Goal: Transaction & Acquisition: Book appointment/travel/reservation

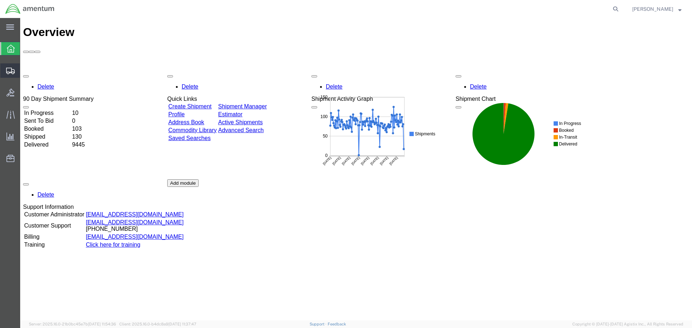
click at [0, 0] on span "Create Shipment" at bounding box center [0, 0] width 0 height 0
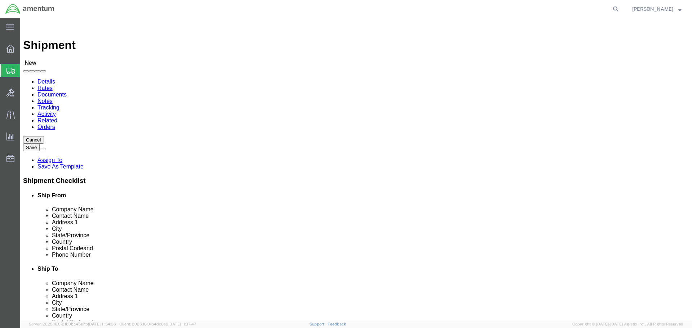
select select
select select "MYPROFILE"
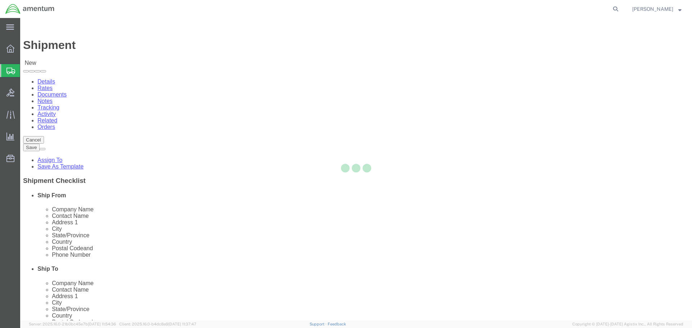
select select "CA"
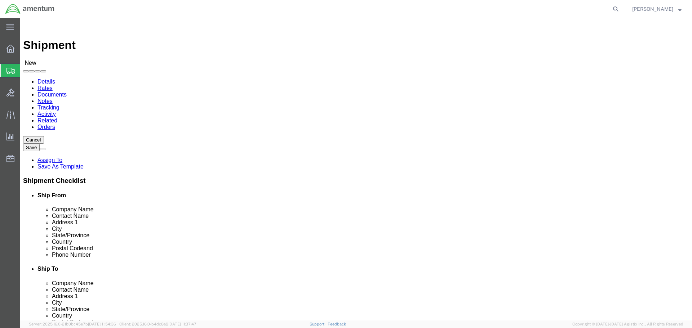
type input "wsa"
select select "49914"
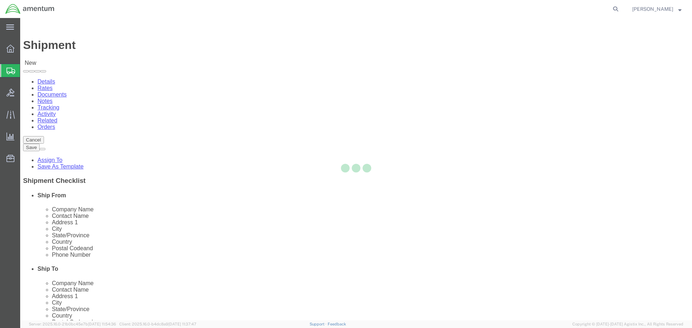
select select "[GEOGRAPHIC_DATA]"
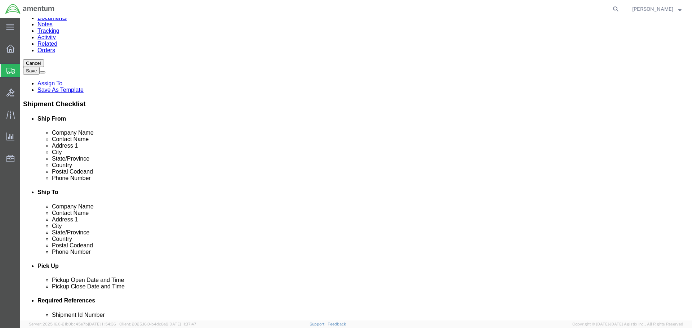
scroll to position [108, 0]
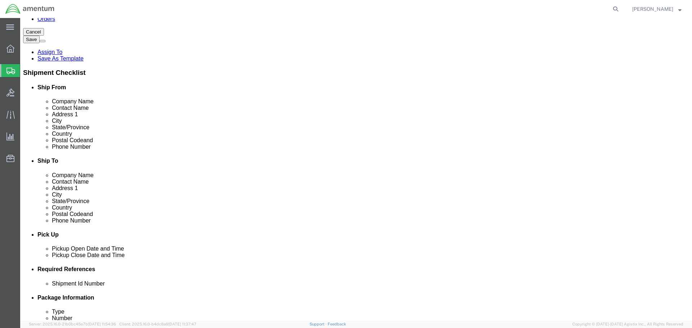
click div "[DATE] 11:00 AM"
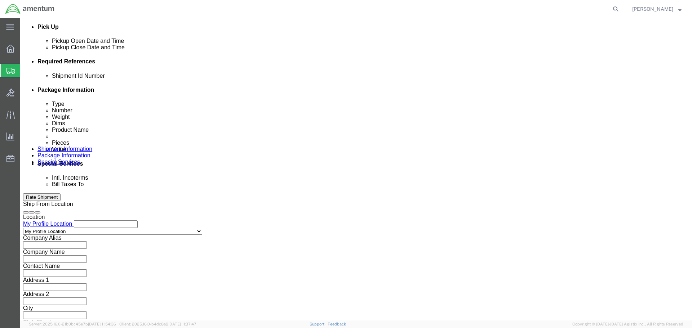
type input "1:00 PM"
click button "Apply"
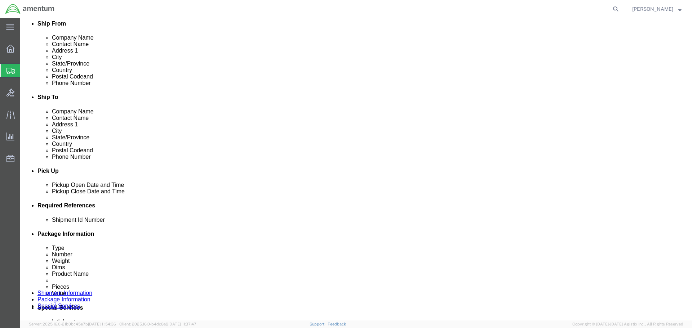
click div "[DATE] 2:00 PM"
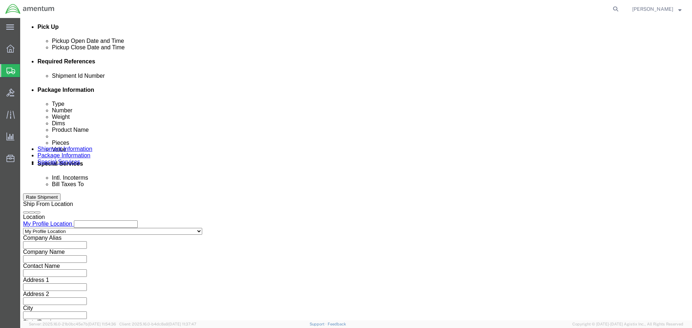
type input "3:30 PM"
click div "Close Time 3:30 PM [DATE] 2:00 PM - [DATE] 2:00 PM Cancel Apply"
click button "Apply"
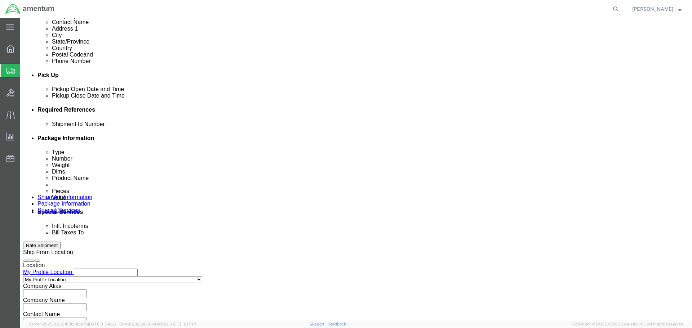
scroll to position [208, 0]
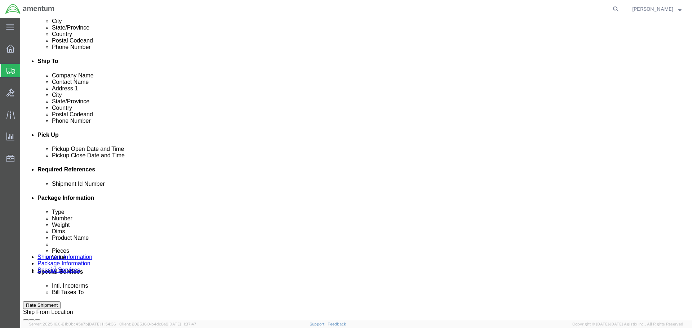
click button "Add reference"
click input "text"
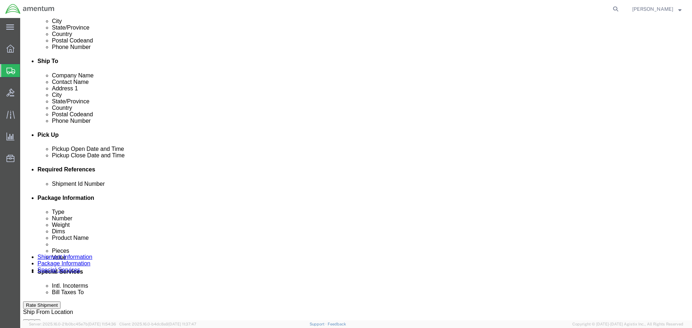
type input "94522"
select select "PROJNUM"
type input "6118.03.03.2219.000.SDC.0000"
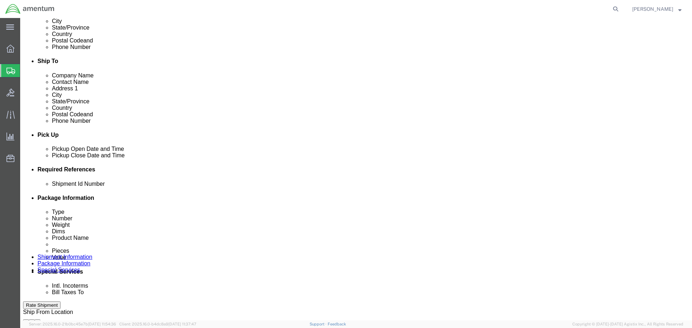
select select "DEPT"
type input "CBP"
select select "CUSTREF"
type input "324283"
click div "Shipment Id Number 94522 Select Account Type Activity ID Airline Appointment Nu…"
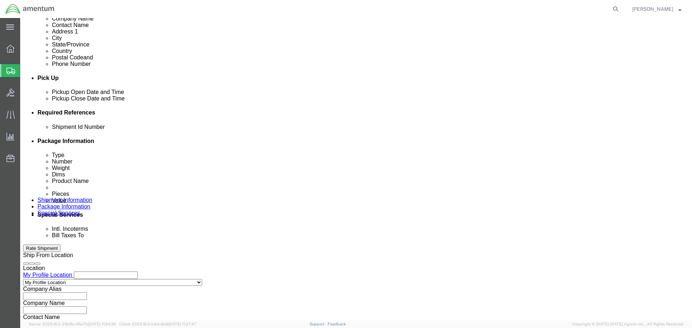
scroll to position [330, 0]
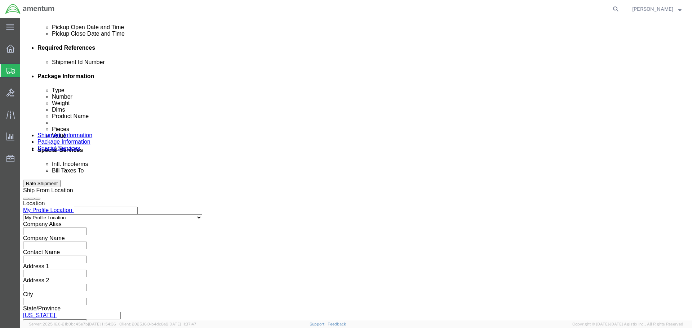
click button "Continue"
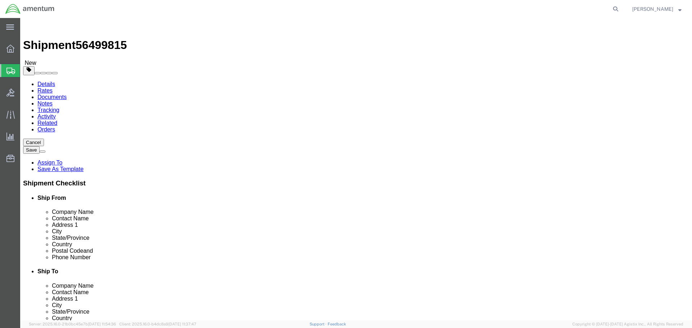
select select "CBOX"
click input "text"
type input "18"
type input "12"
type input "8"
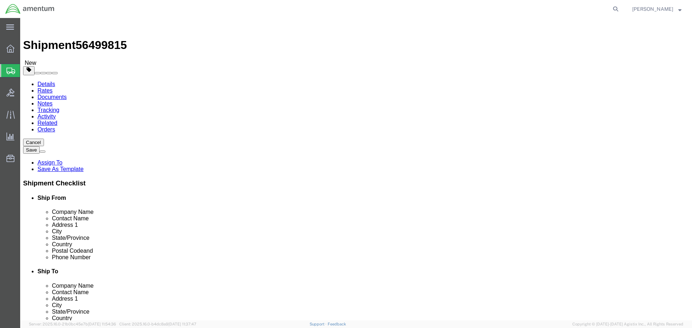
type input "17"
click link "Add Content"
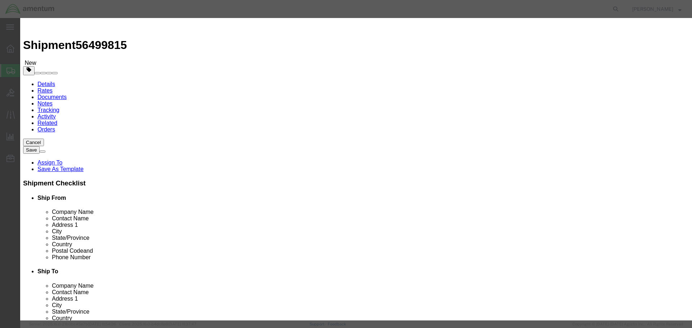
click input "text"
type input "SURVIVAL KIT"
select select "USD"
type input "S3015-101"
type input "SURVIVAL KIT"
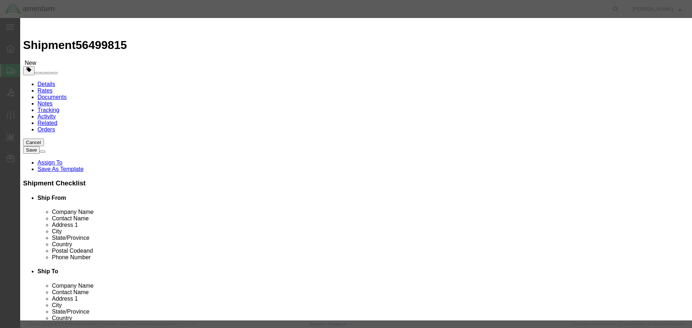
type input "1"
type input "24"
click input "checkbox"
checkbox input "true"
type input "c"
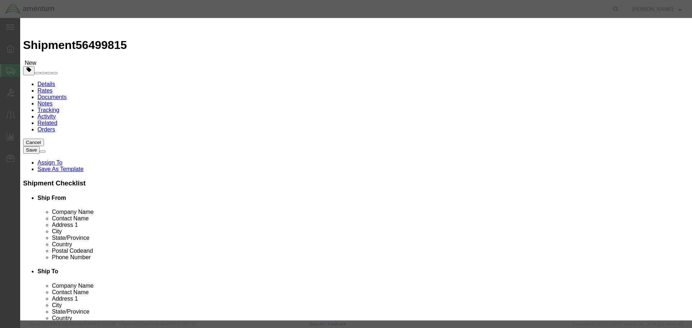
type input "CBP-015"
click input "text"
type input "Life-Saving Appliances, Not-Self Inflating"
type input "3072"
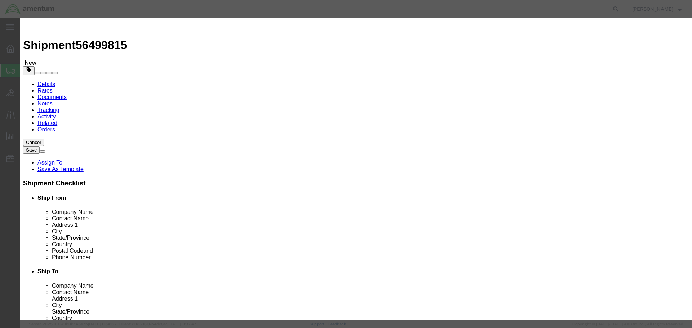
select select "9 Miscellaneous"
type input "1"
select select "BOXES"
select select "FIBERBOARD"
type input "955"
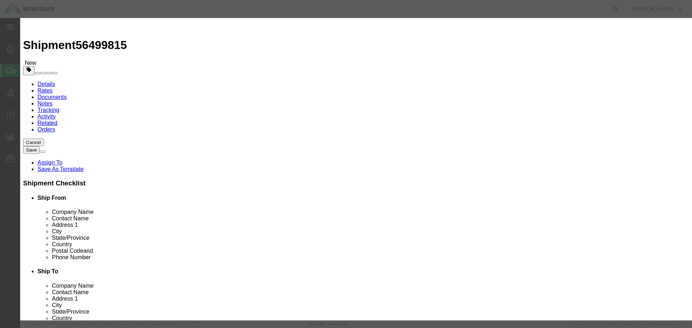
scroll to position [175, 0]
type input "7.7"
select select "KGS"
type input "CHEMTREC"
type input "CCN 216832"
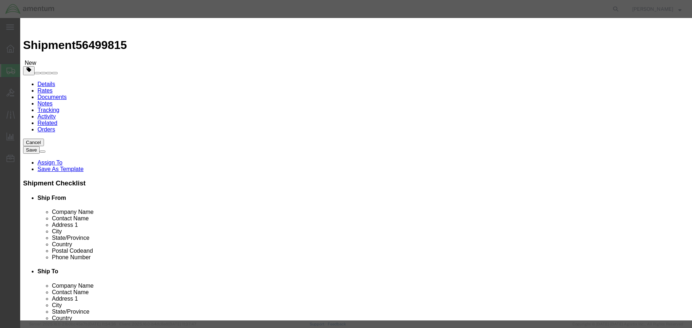
type input "[PHONE_NUMBER]"
click button "Save & Close"
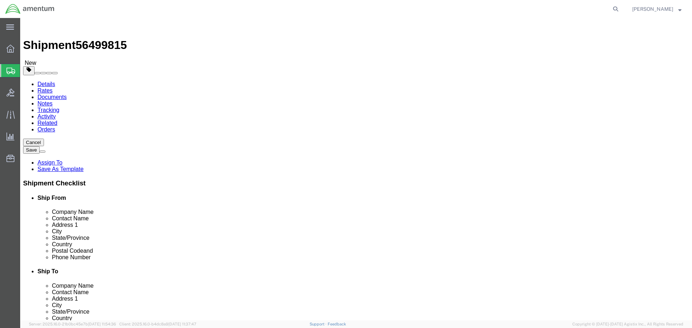
click dd "1.00 Each"
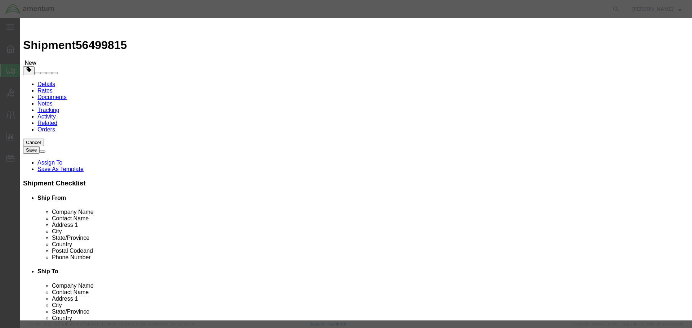
click button "Save & Close"
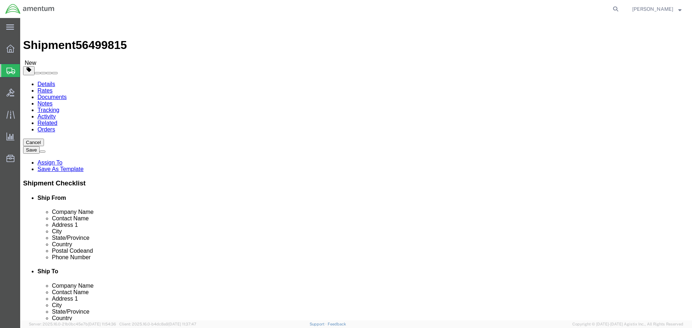
click button "Continue"
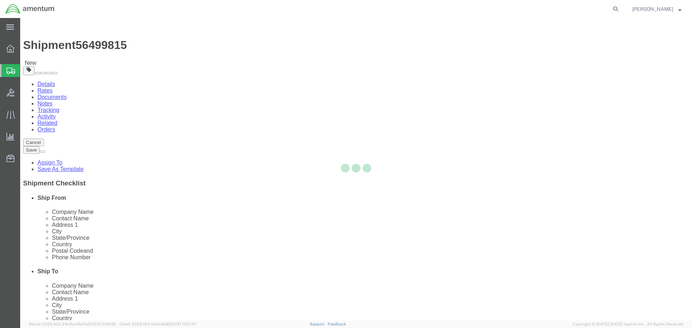
select select
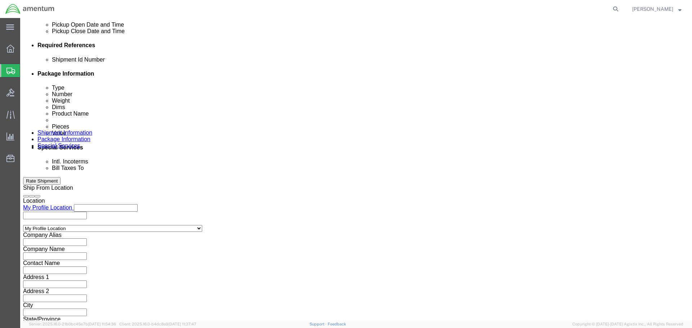
scroll to position [396, 0]
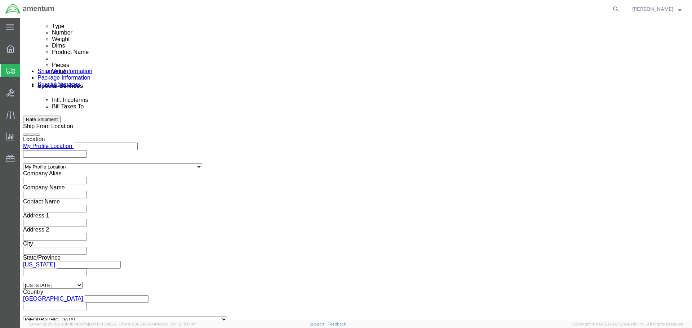
click div "To Enter Email Address Include shipping documents What documents that would lik…"
click input "text"
type input "[PERSON_NAME][EMAIL_ADDRESS][PERSON_NAME][DOMAIN_NAME]"
click button "Rate Shipment"
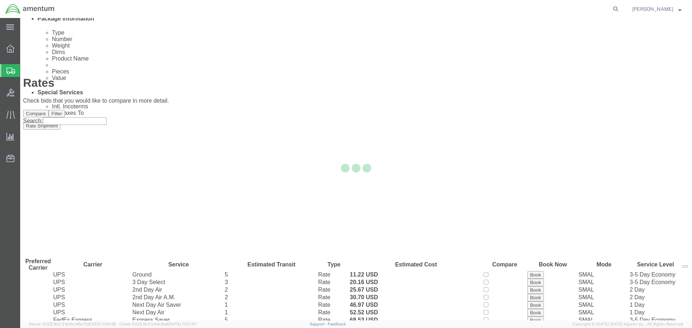
scroll to position [28, 0]
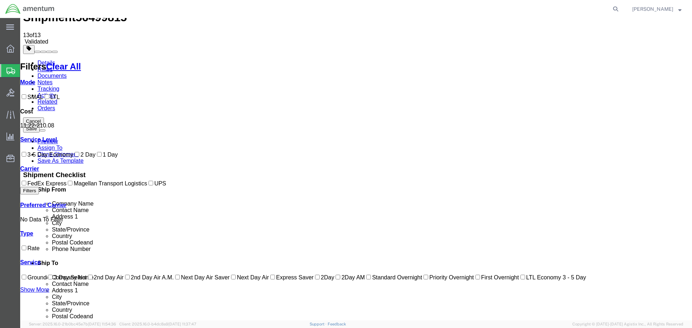
click at [50, 187] on label "FedEx Express" at bounding box center [43, 183] width 46 height 6
click at [26, 186] on input "FedEx Express" at bounding box center [24, 183] width 5 height 5
checkbox input "true"
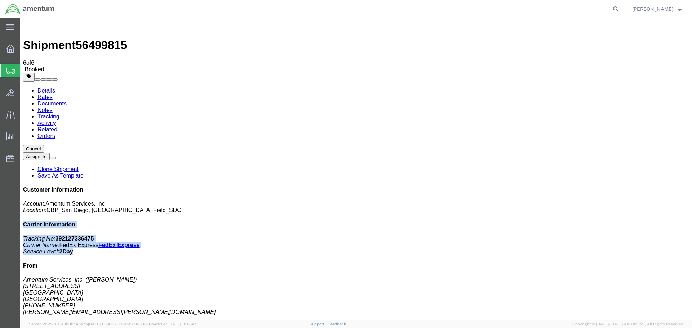
drag, startPoint x: 613, startPoint y: 124, endPoint x: 562, endPoint y: 99, distance: 56.2
click at [562, 187] on div "Customer Information Account: Amentum Services, Inc Location: [GEOGRAPHIC_DATA]…" at bounding box center [356, 312] width 666 height 250
copy div "Carrier Information Tracking No: 392127336475 Carrier Name: FedEx Express FedEx…"
click at [632, 263] on h4 "From" at bounding box center [356, 266] width 666 height 6
click at [94, 236] on b "392127336475" at bounding box center [74, 239] width 39 height 6
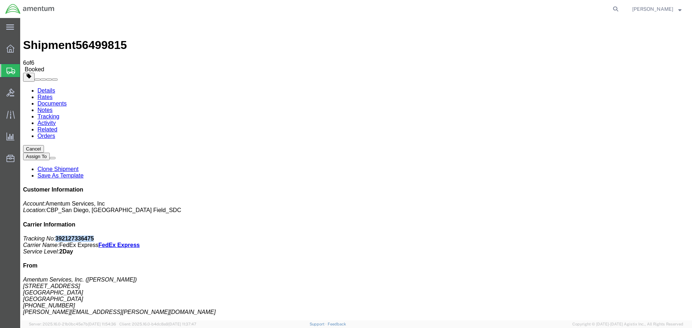
click at [94, 236] on b "392127336475" at bounding box center [74, 239] width 39 height 6
copy b "392127336475"
drag, startPoint x: 609, startPoint y: 123, endPoint x: 555, endPoint y: 102, distance: 57.9
click at [555, 187] on div "Customer Information Account: Amentum Services, Inc Location: [GEOGRAPHIC_DATA]…" at bounding box center [356, 312] width 666 height 250
copy div "Carrier Information Tracking No: 392127336475 Carrier Name: FedEx Express FedEx…"
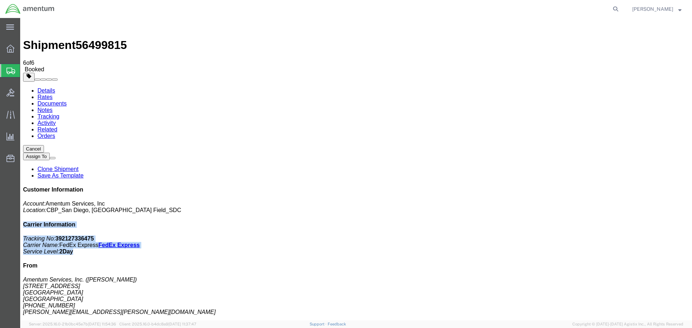
copy div "Carrier Information Tracking No: 392127336475 Carrier Name: FedEx Express FedEx…"
click at [53, 88] on link "Details" at bounding box center [46, 91] width 18 height 6
click link "Schedule pickup request"
